Goal: Information Seeking & Learning: Learn about a topic

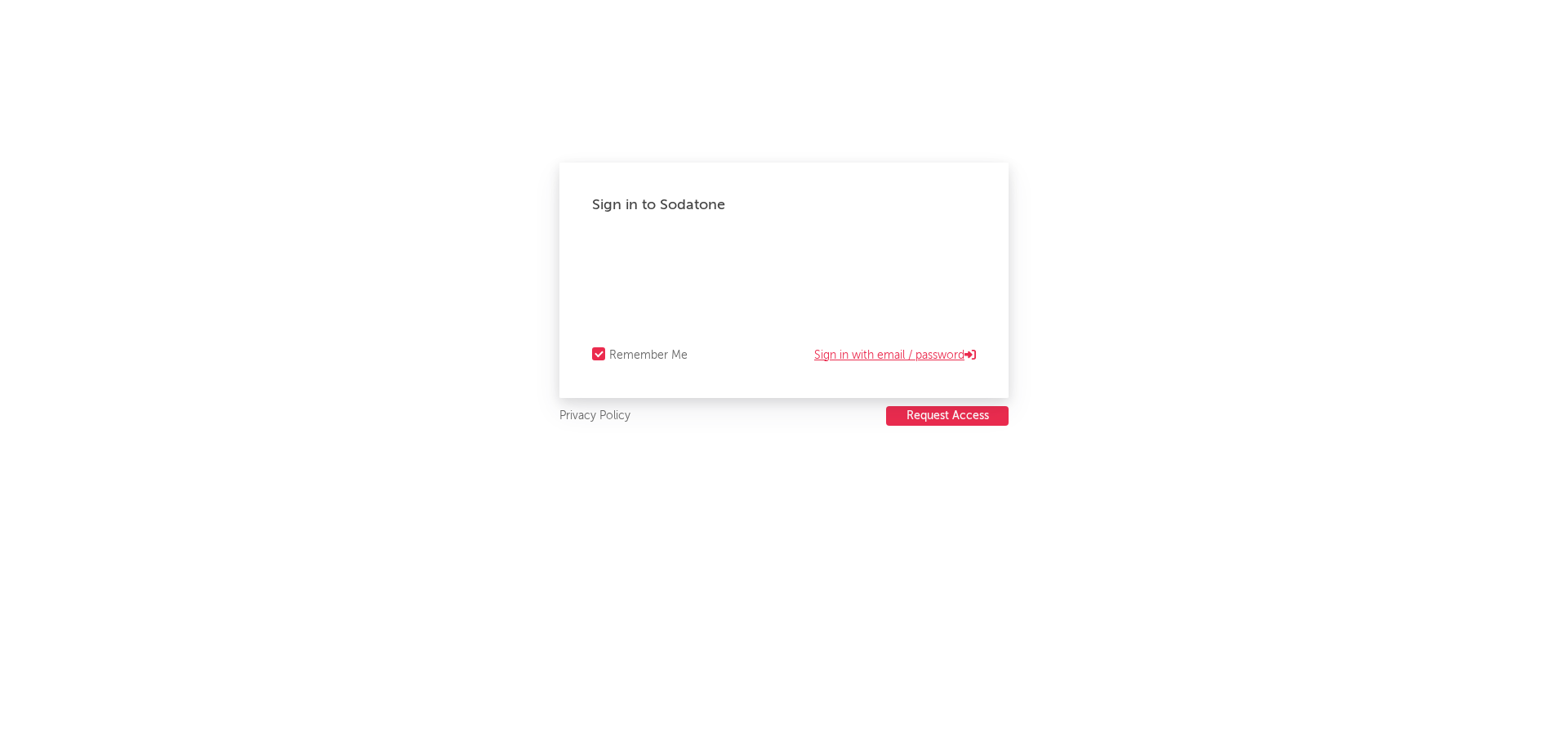
select select "recorded_music"
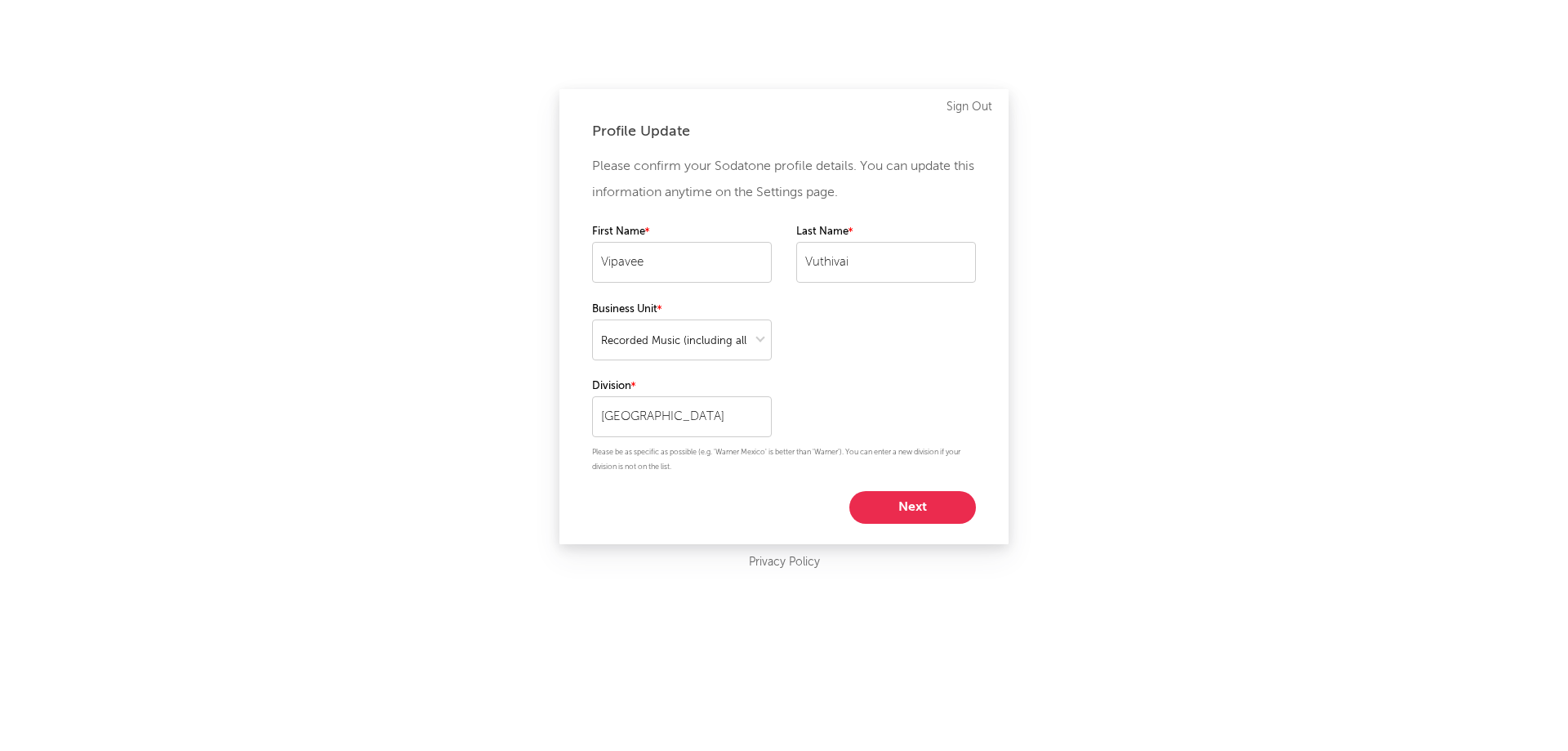
click at [922, 501] on button "Next" at bounding box center [912, 506] width 127 height 32
select select "other"
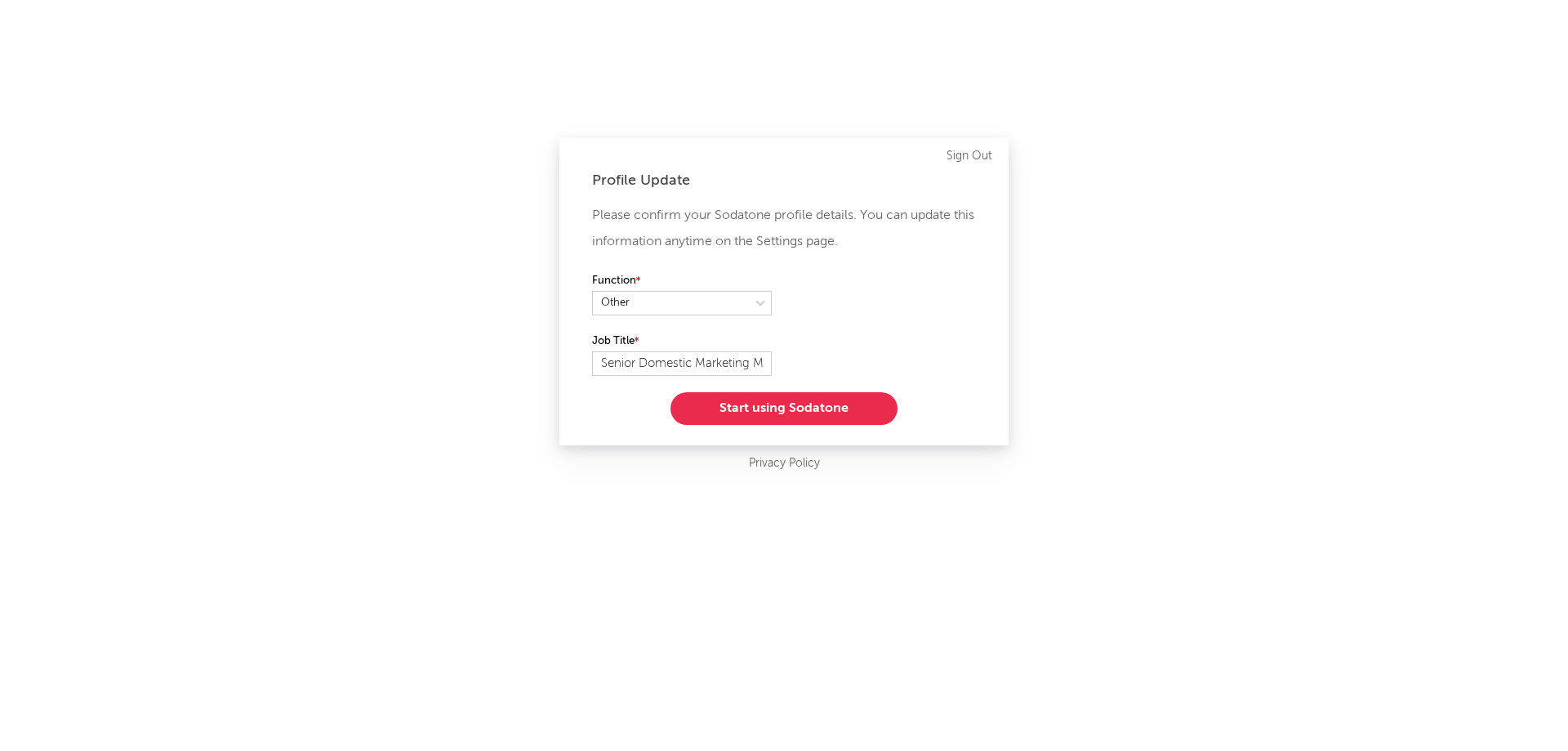
click at [850, 406] on button "Start using Sodatone" at bounding box center [784, 407] width 227 height 32
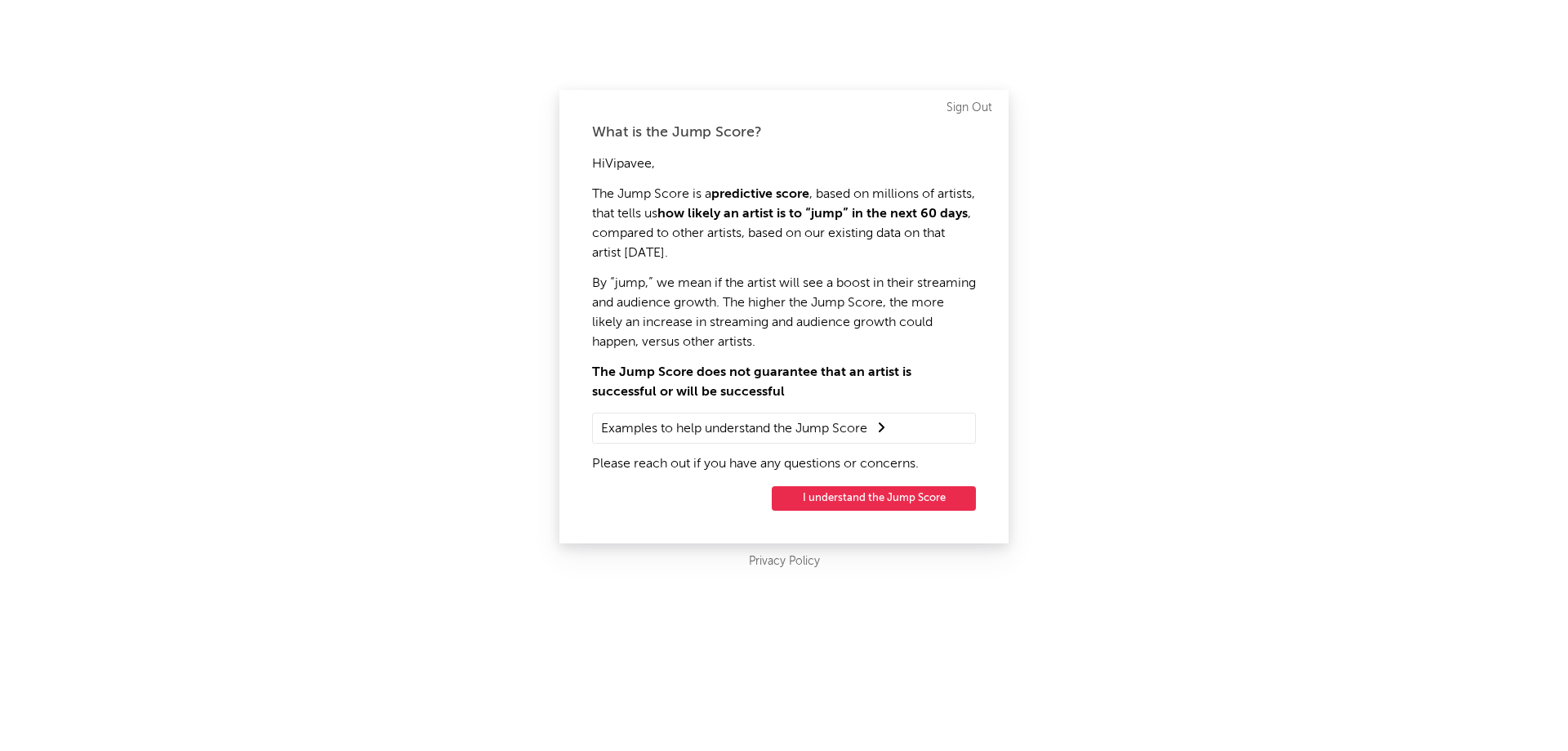
click at [952, 496] on button "I understand the Jump Score" at bounding box center [874, 498] width 204 height 25
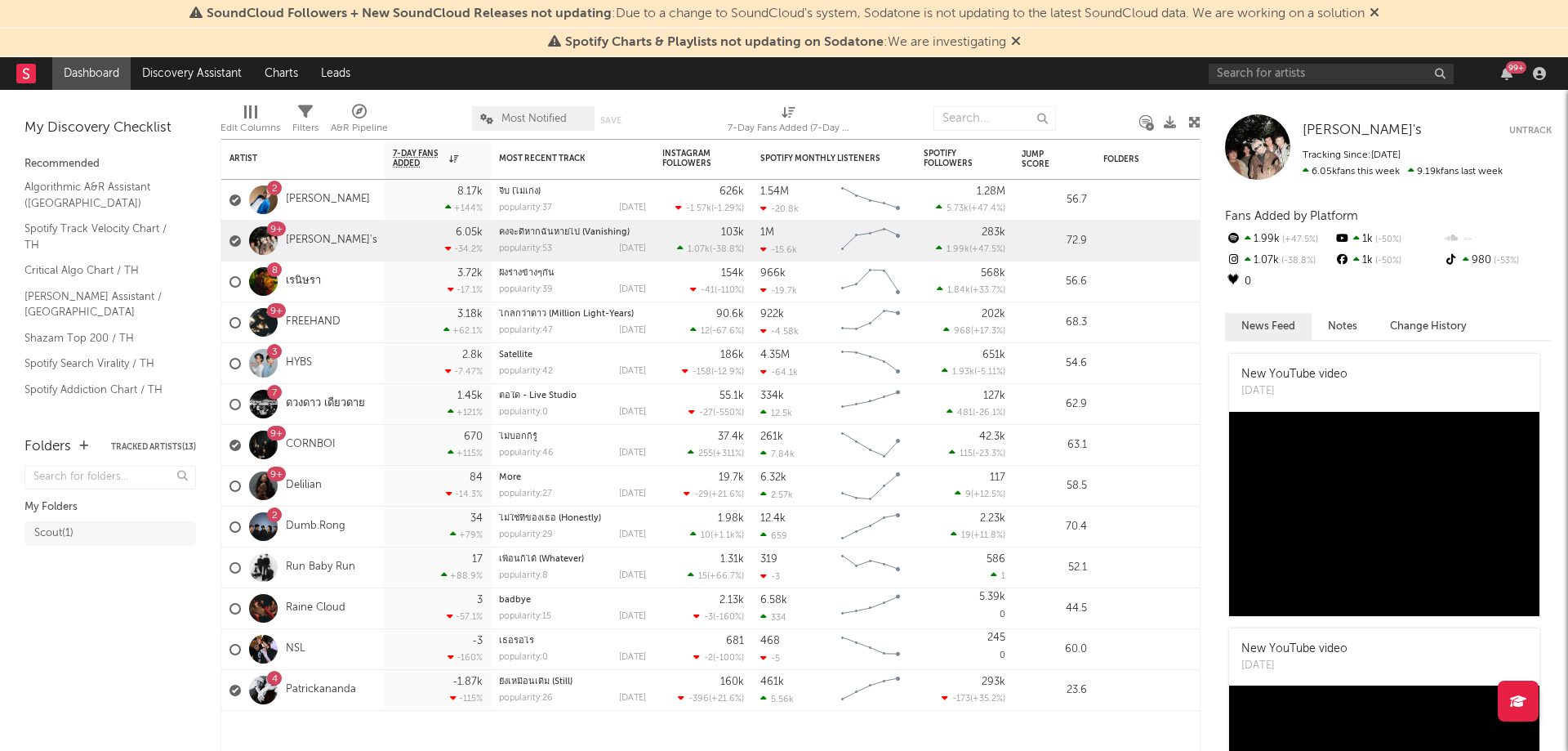
click at [1015, 42] on icon at bounding box center [1016, 41] width 10 height 13
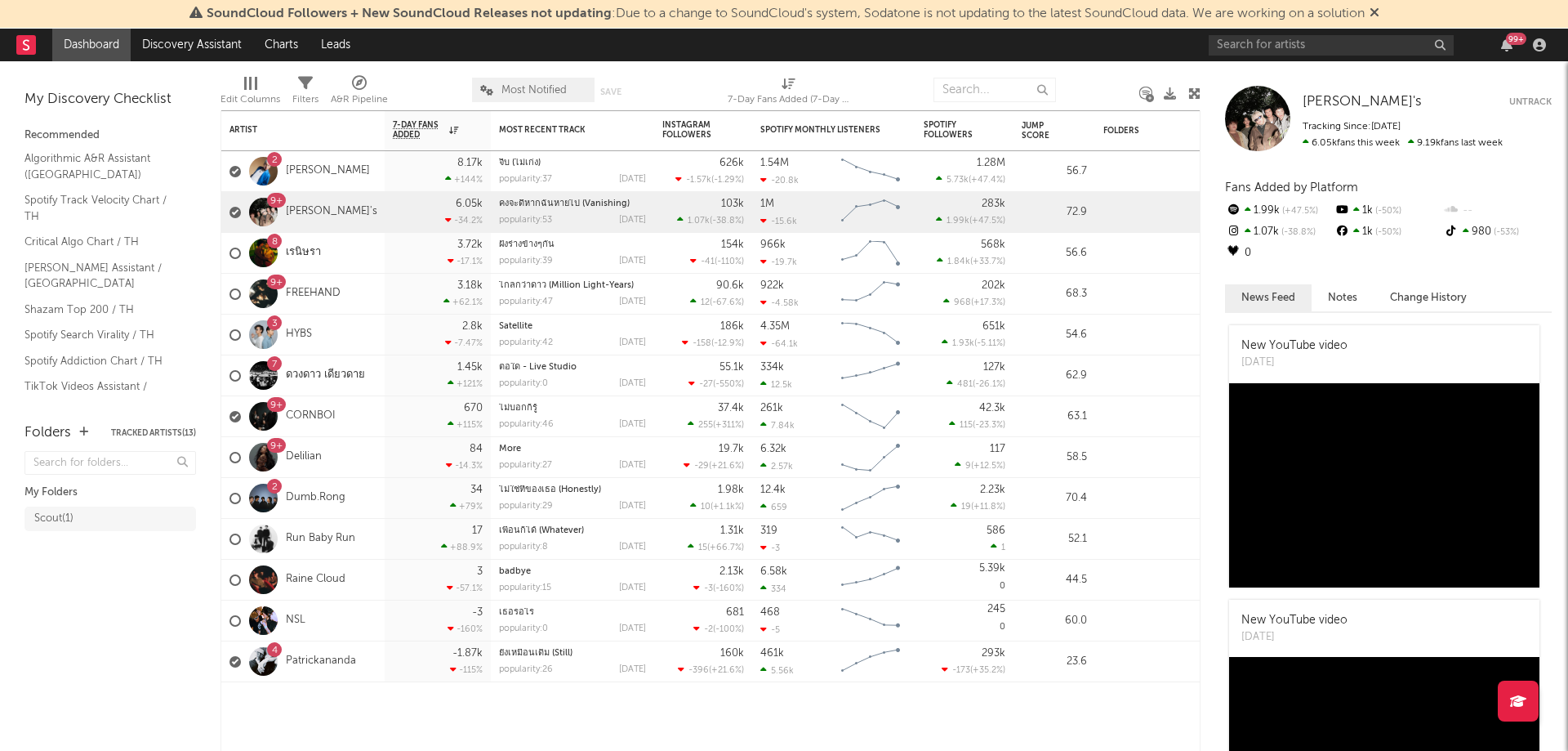
click at [1380, 15] on icon at bounding box center [1374, 12] width 10 height 13
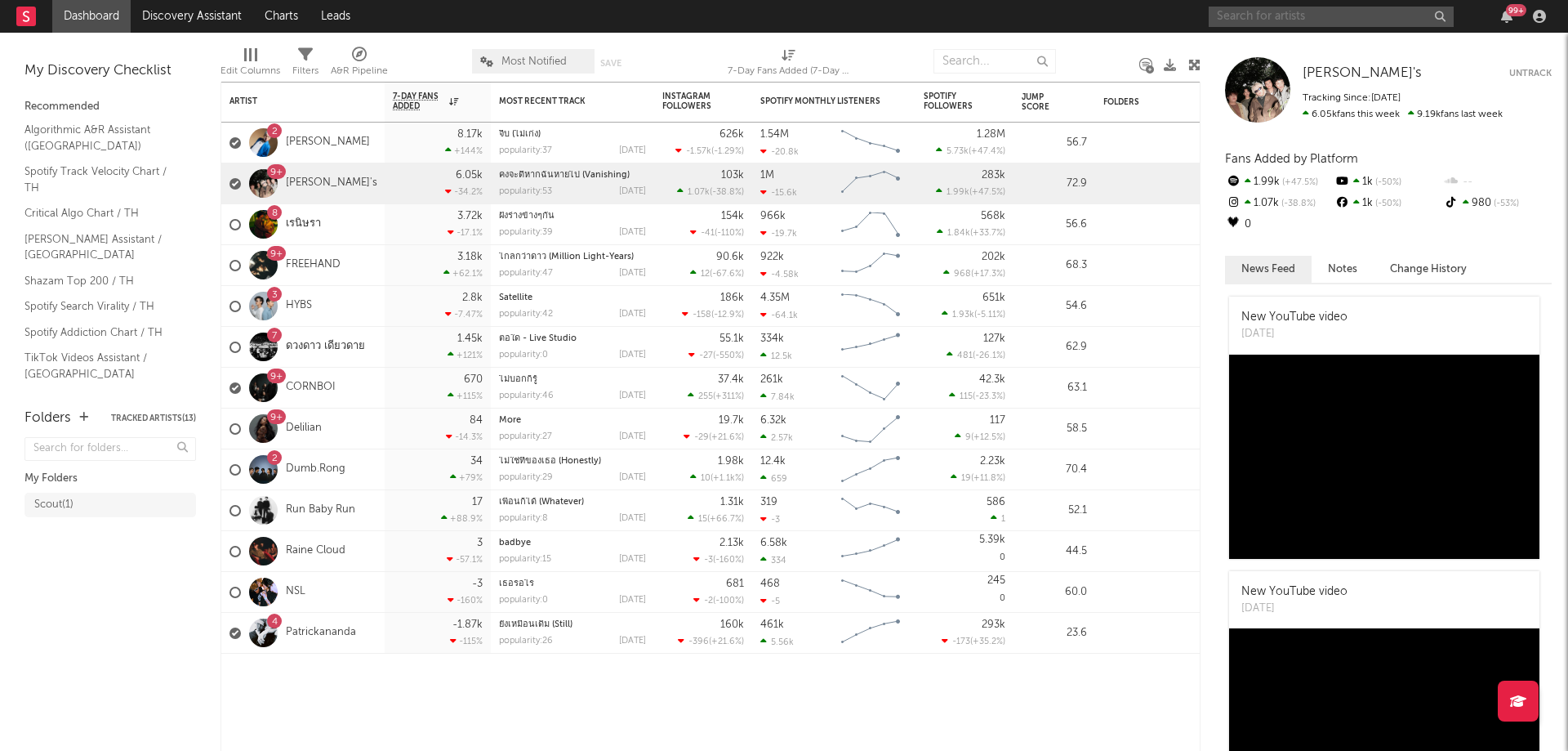
click at [1276, 15] on input "text" at bounding box center [1331, 17] width 245 height 20
type input "ธ"
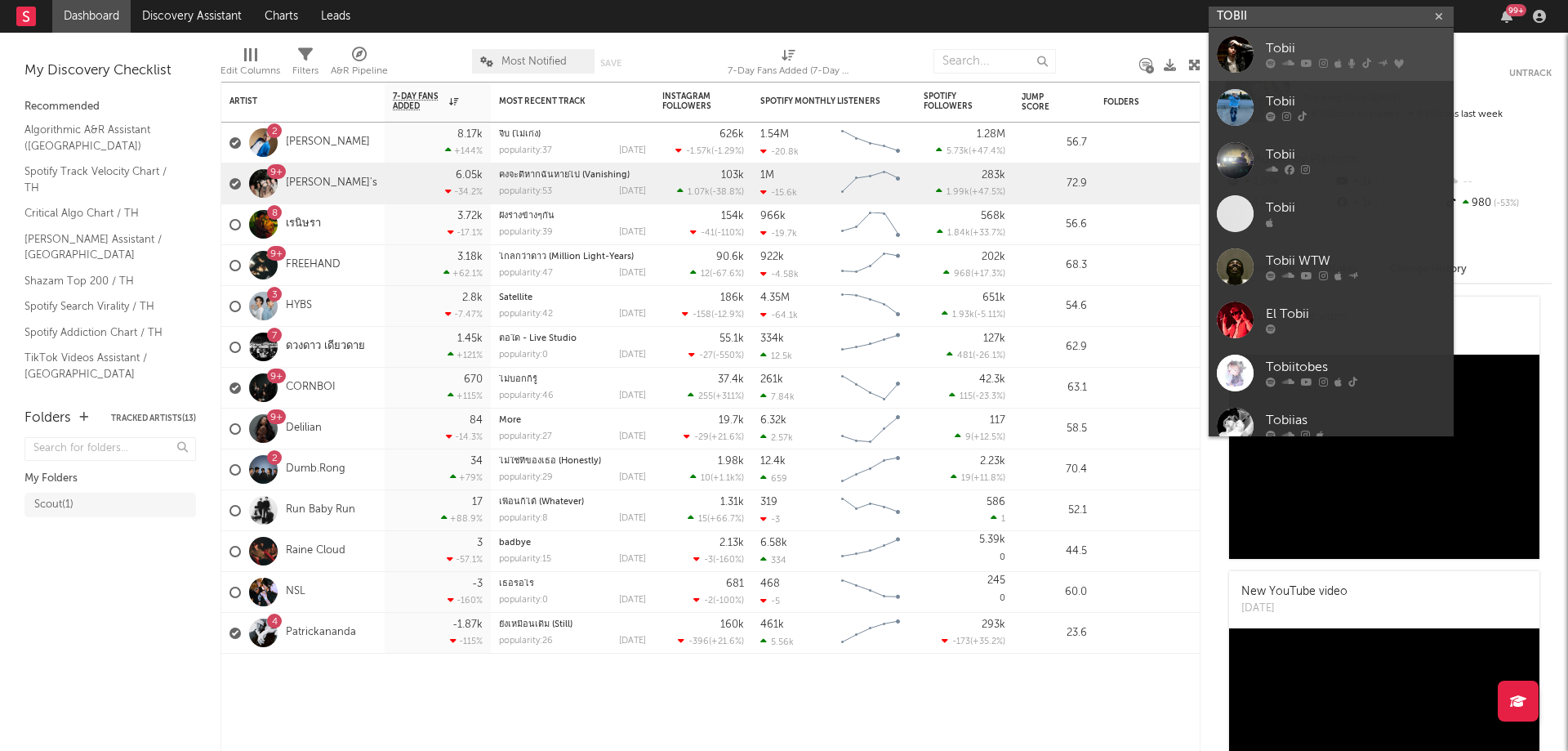
type input "TOBII"
click at [1341, 45] on div "Tobii" at bounding box center [1356, 48] width 180 height 19
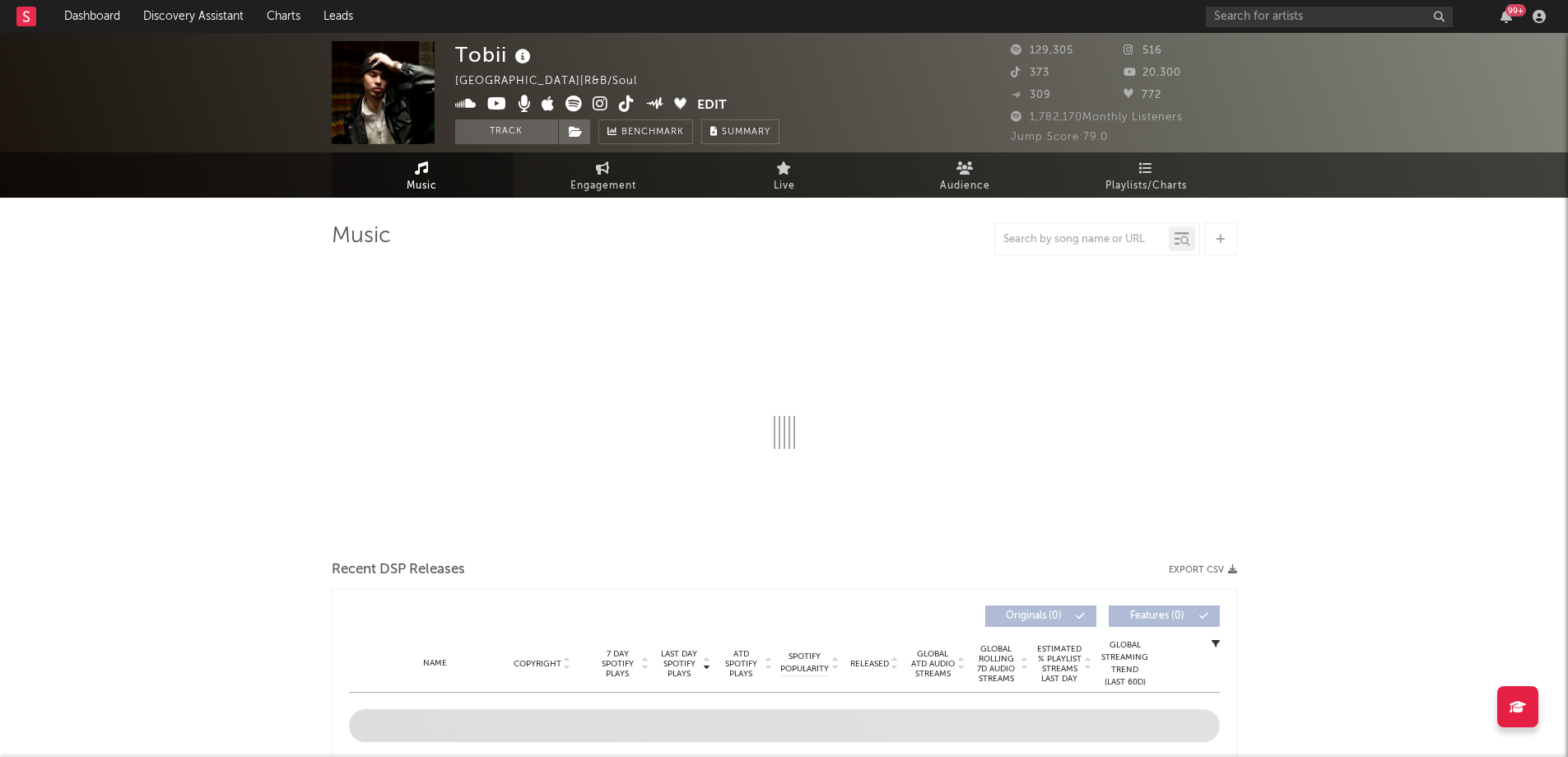
select select "6m"
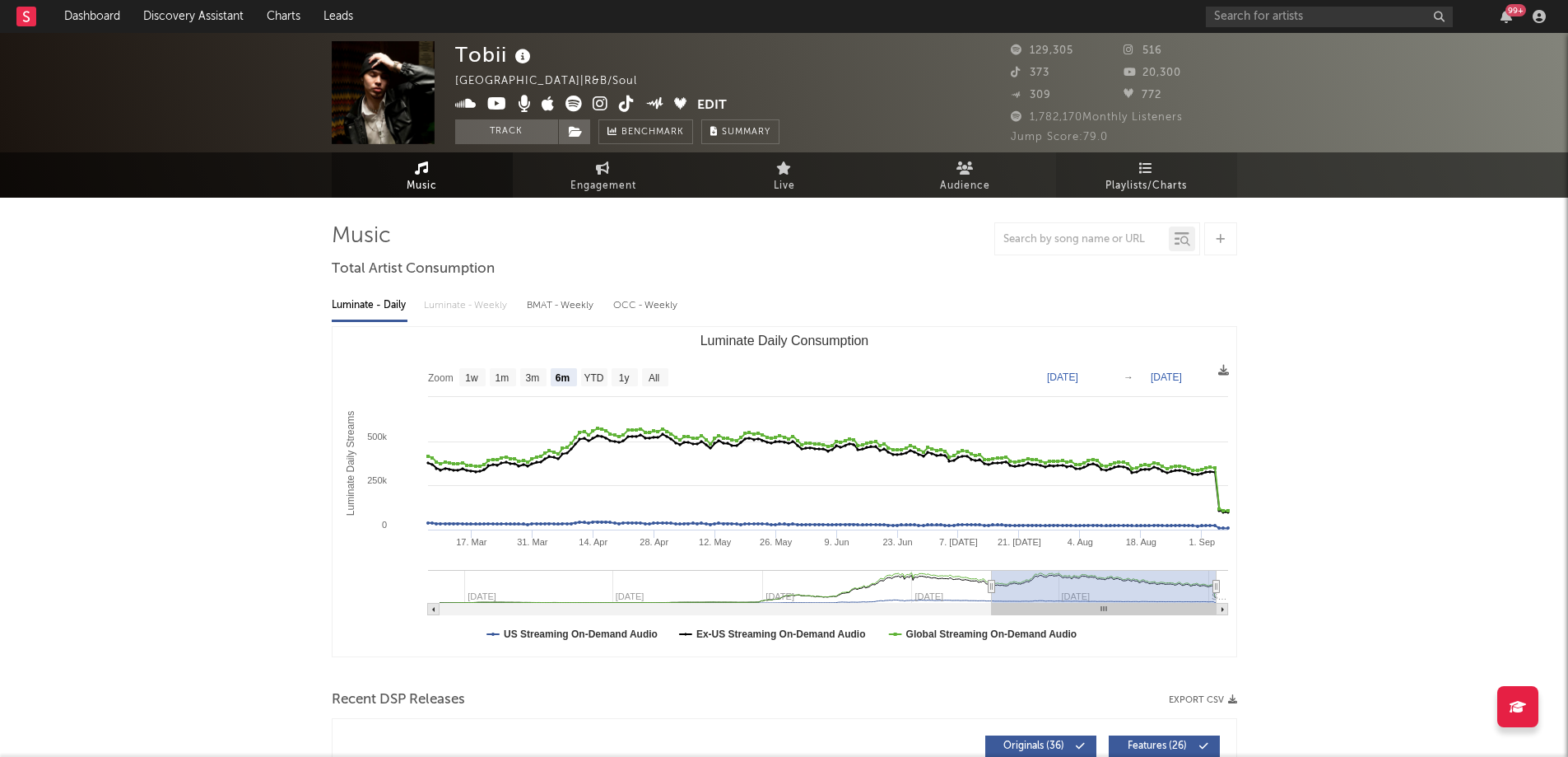
click at [1149, 183] on span "Playlists/Charts" at bounding box center [1146, 185] width 82 height 20
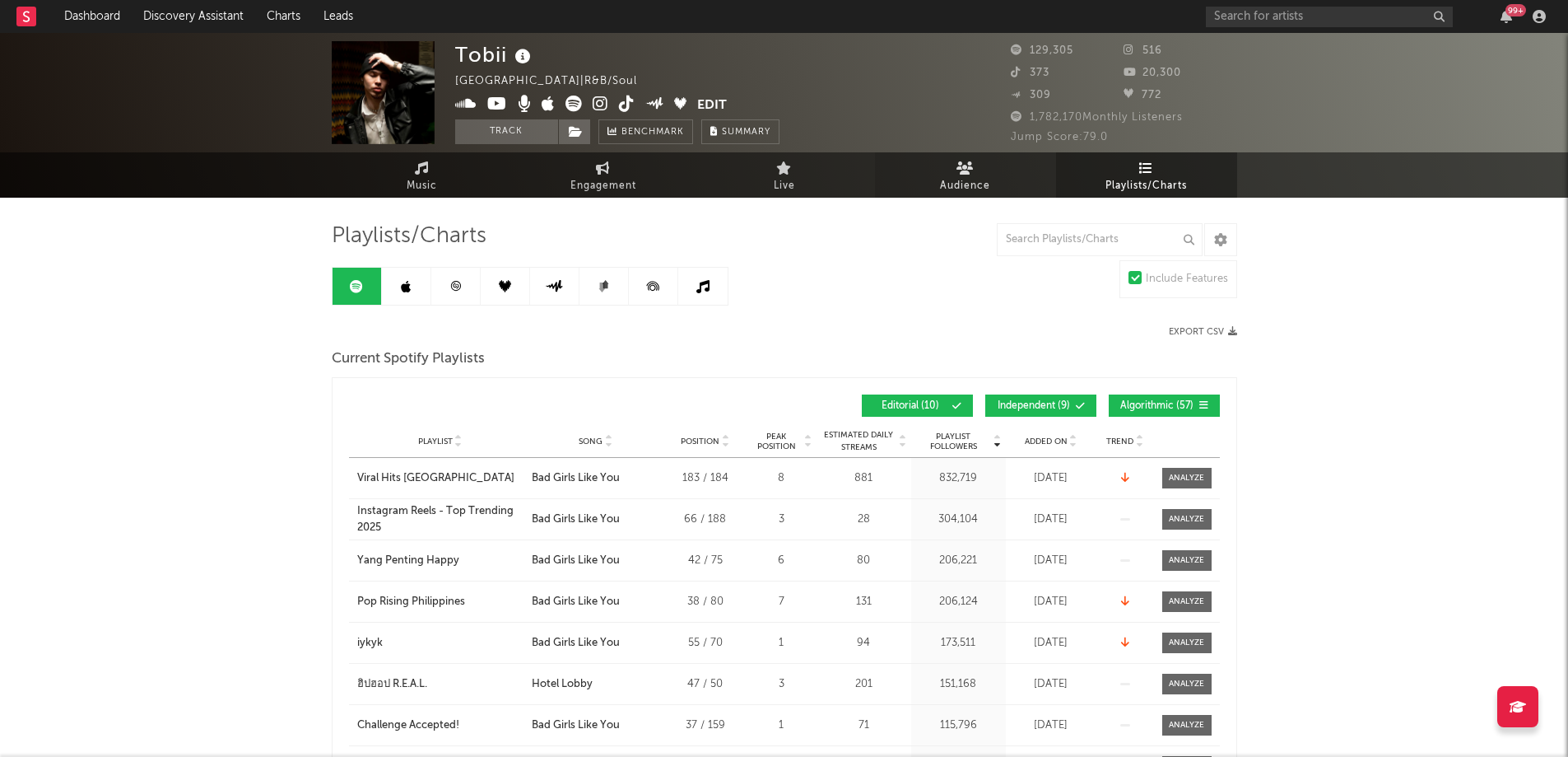
drag, startPoint x: 944, startPoint y: 174, endPoint x: 1000, endPoint y: 194, distance: 59.5
click at [943, 174] on link "Audience" at bounding box center [965, 175] width 181 height 46
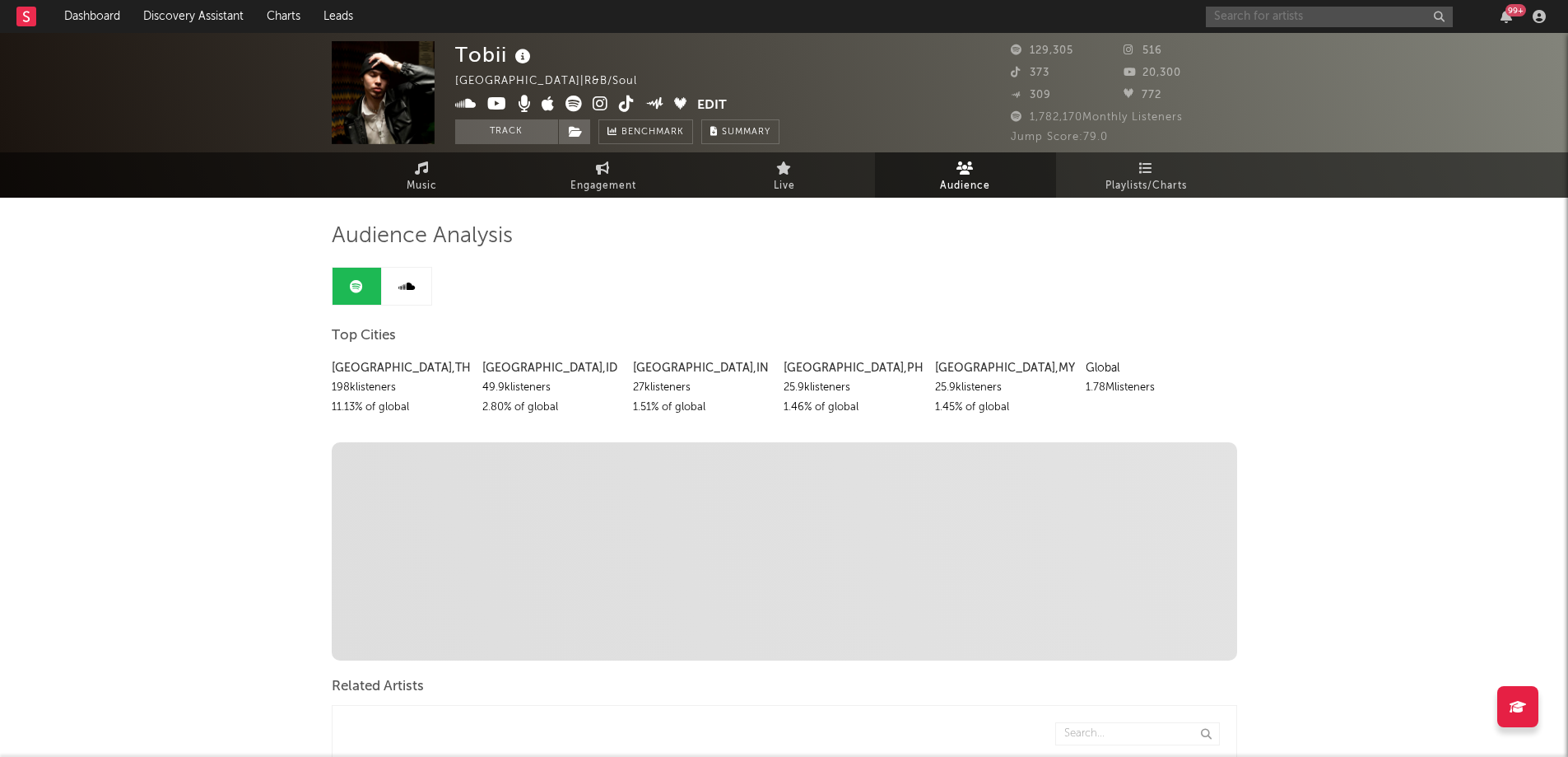
click at [1245, 17] on input "text" at bounding box center [1328, 17] width 247 height 20
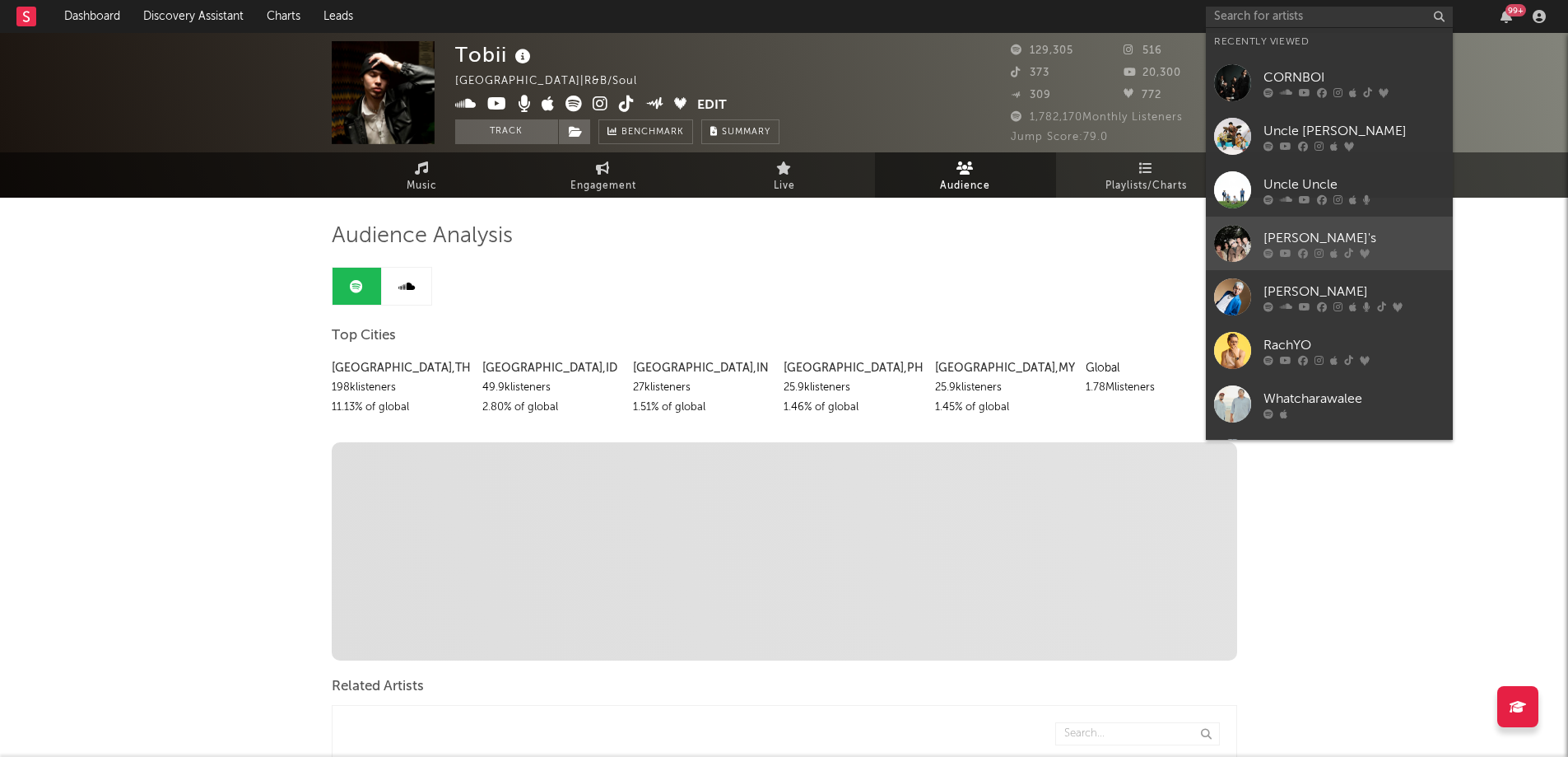
click at [1291, 236] on div "[PERSON_NAME]'s" at bounding box center [1353, 237] width 181 height 20
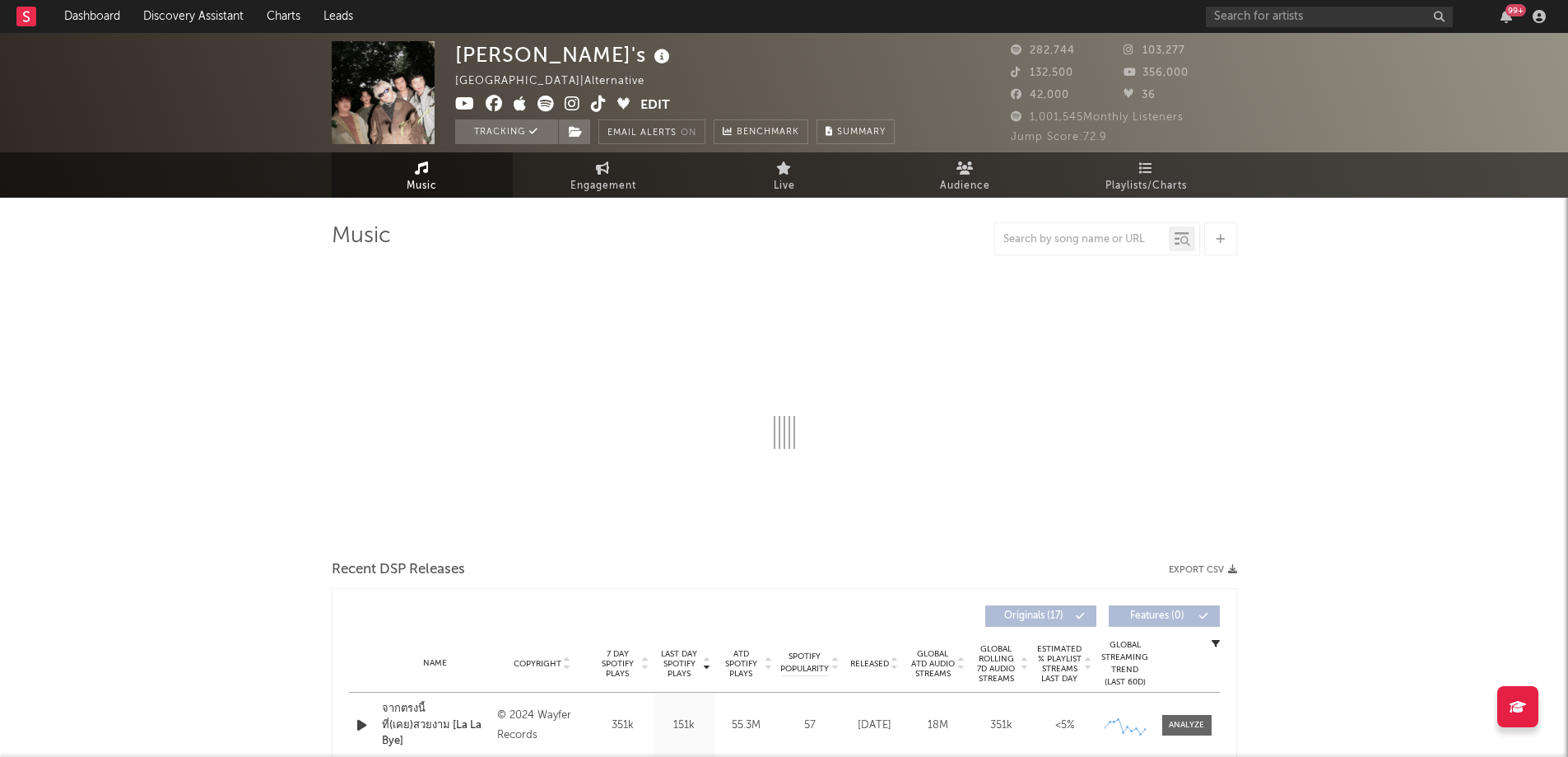
select select "6m"
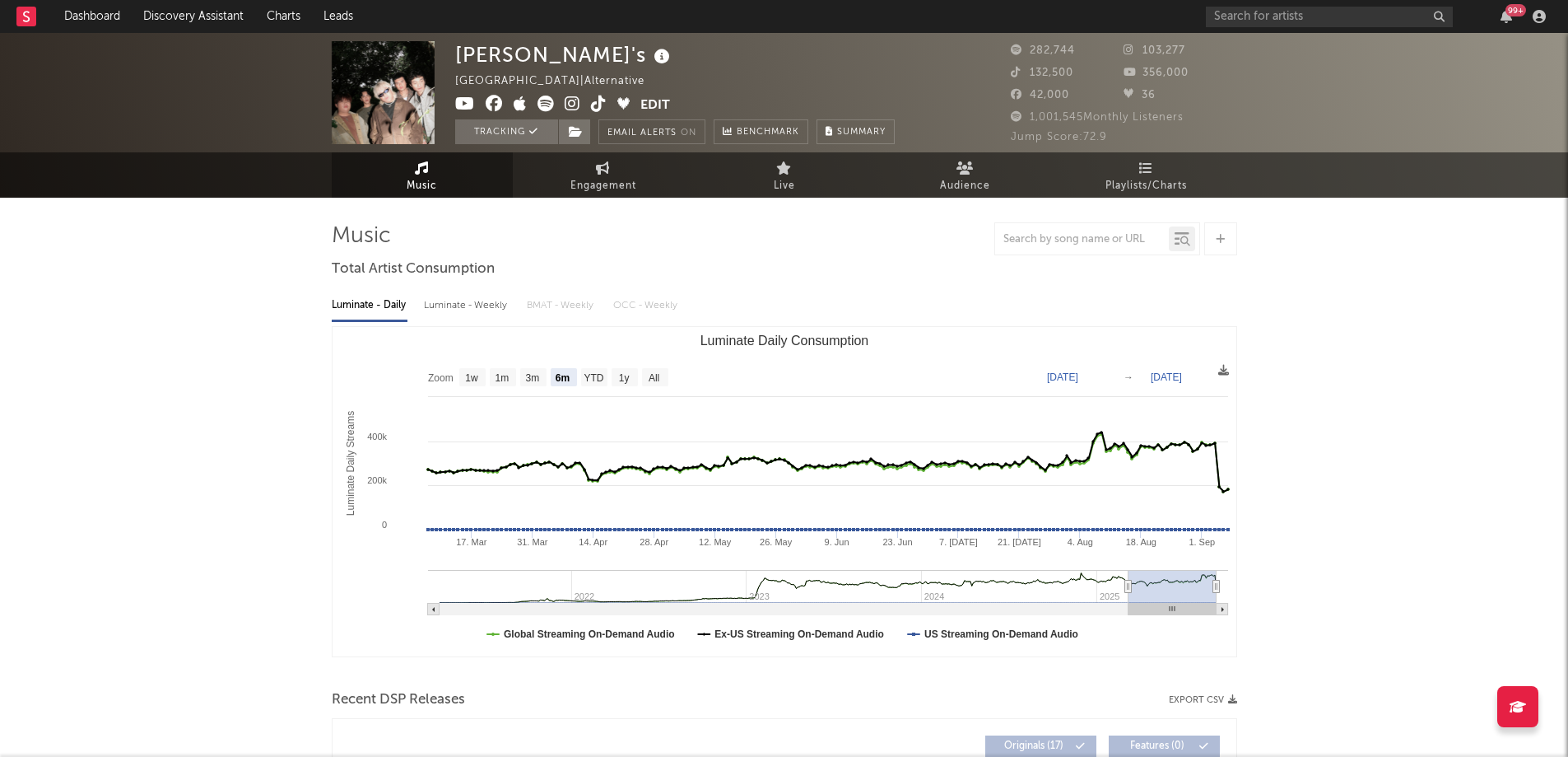
select select "6m"
